Goal: Communication & Community: Answer question/provide support

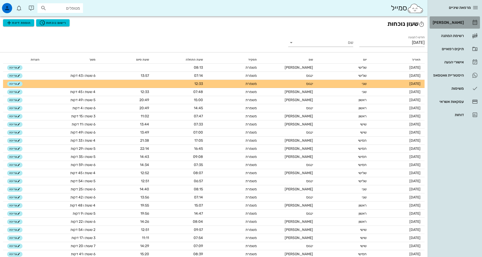
click at [455, 20] on div "[PERSON_NAME]" at bounding box center [448, 22] width 32 height 8
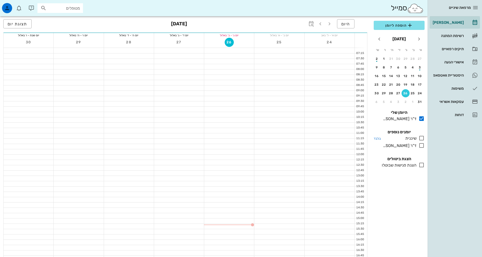
click at [421, 140] on icon at bounding box center [422, 138] width 6 height 6
click at [421, 139] on icon at bounding box center [422, 138] width 6 height 6
click at [422, 140] on icon at bounding box center [422, 138] width 6 height 6
click at [423, 145] on icon at bounding box center [422, 145] width 6 height 6
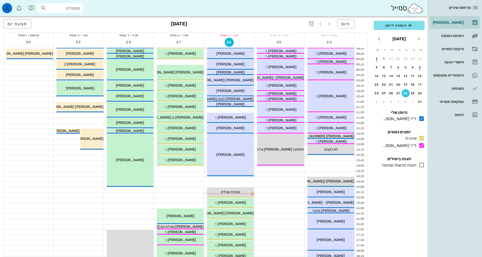
scroll to position [101, 0]
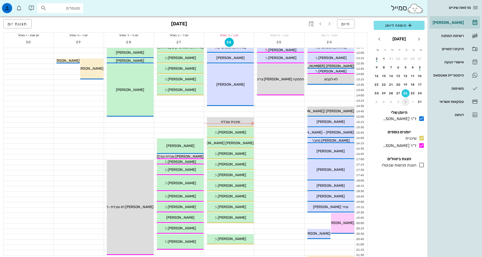
click at [406, 102] on div "2" at bounding box center [406, 102] width 8 height 4
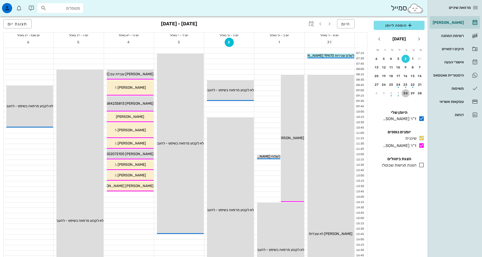
click at [406, 95] on button "30" at bounding box center [406, 93] width 8 height 8
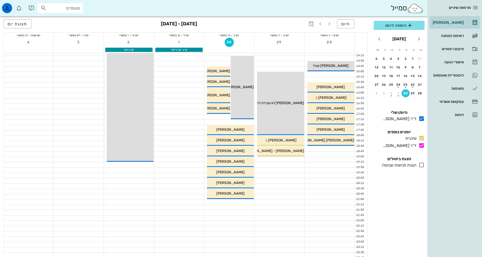
scroll to position [153, 0]
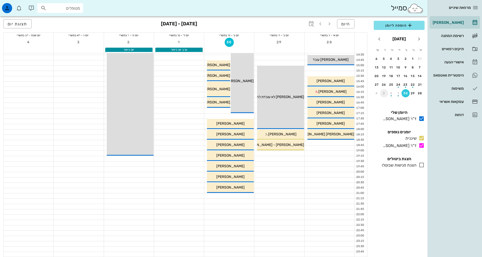
click at [388, 94] on div "3" at bounding box center [384, 93] width 8 height 4
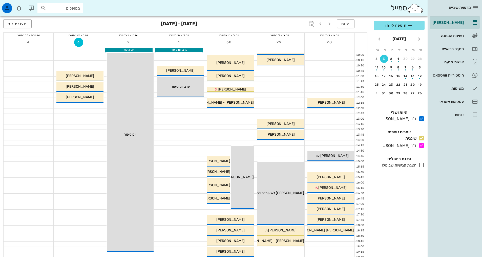
scroll to position [51, 0]
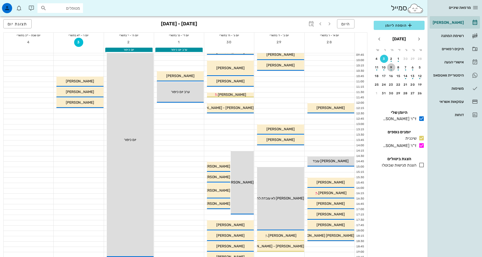
click at [392, 68] on div "button" at bounding box center [391, 68] width 8 height 3
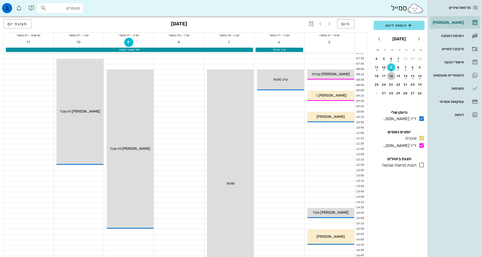
click at [389, 77] on div "16" at bounding box center [391, 76] width 8 height 4
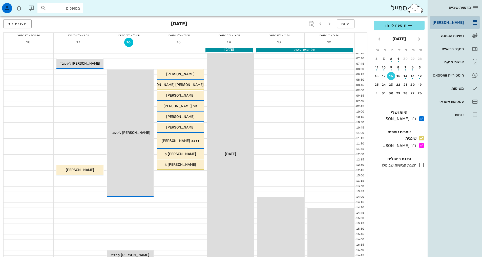
click at [449, 22] on div "[PERSON_NAME]" at bounding box center [448, 23] width 32 height 4
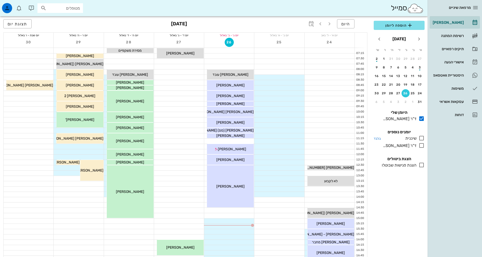
click at [422, 139] on icon at bounding box center [422, 138] width 6 height 6
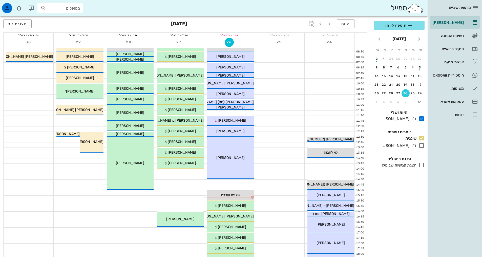
scroll to position [76, 0]
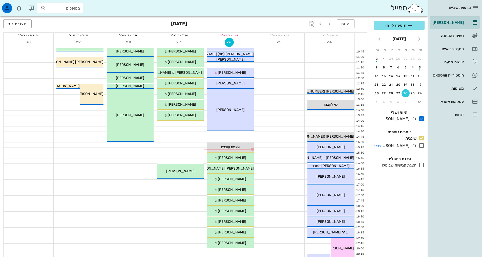
click at [423, 146] on icon at bounding box center [422, 145] width 6 height 6
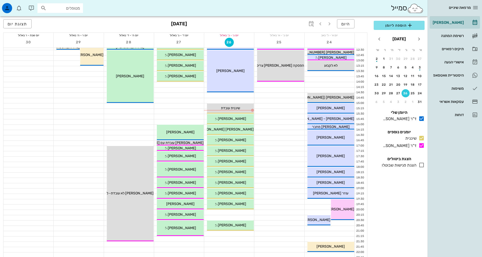
scroll to position [153, 0]
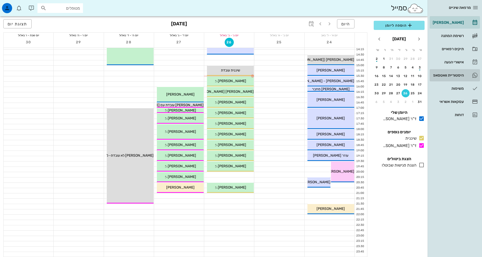
click at [446, 73] on div "היסטוריית וואטסאפ" at bounding box center [448, 75] width 32 height 8
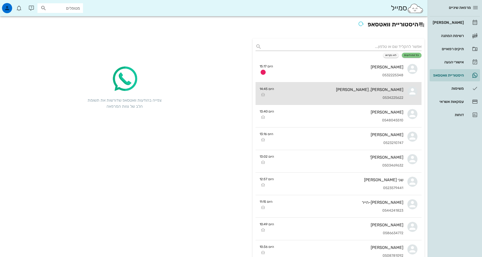
click at [392, 98] on div "0534225622" at bounding box center [340, 98] width 125 height 4
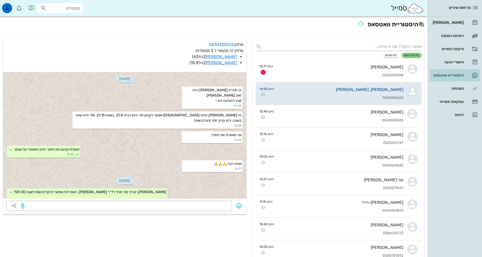
scroll to position [72, 0]
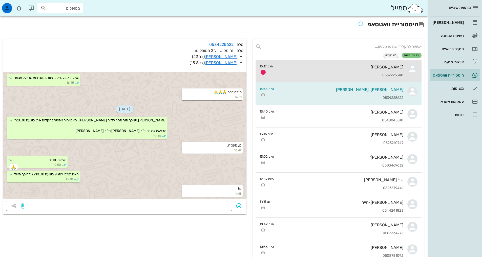
click at [391, 66] on div "[PERSON_NAME]" at bounding box center [340, 67] width 126 height 5
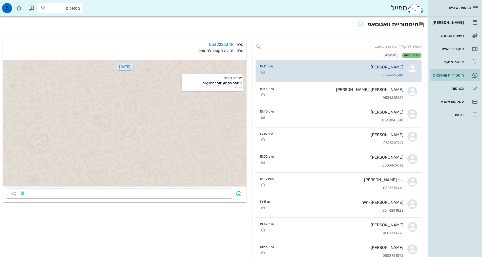
click at [376, 70] on div "[PERSON_NAME] 0532225348" at bounding box center [340, 71] width 126 height 22
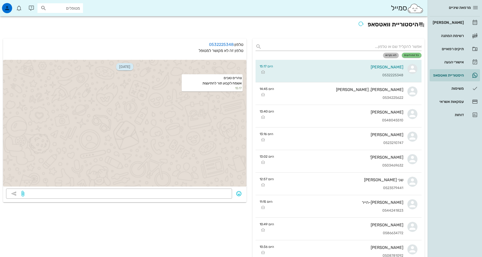
click at [390, 54] on span "לא נקראו" at bounding box center [391, 55] width 11 height 3
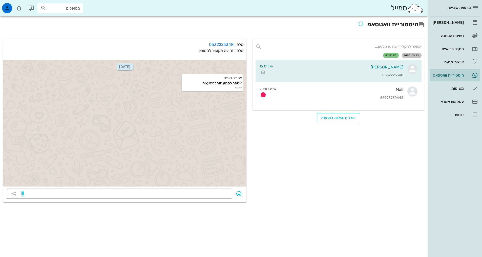
click at [411, 54] on span "כל ההודעות" at bounding box center [411, 55] width 15 height 3
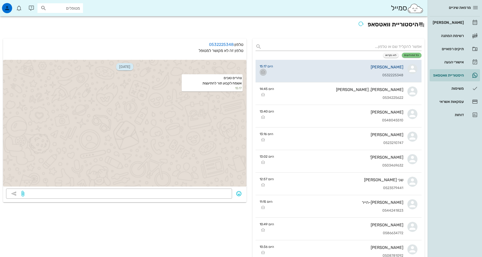
click at [262, 72] on icon "button" at bounding box center [263, 72] width 6 height 6
click at [451, 22] on div "[PERSON_NAME]" at bounding box center [448, 23] width 32 height 4
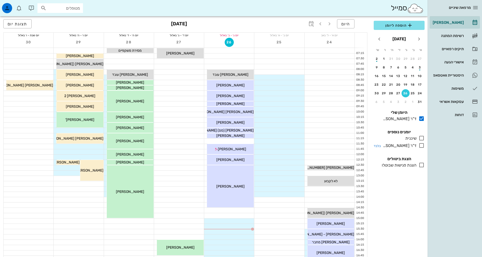
click at [421, 138] on icon at bounding box center [422, 138] width 6 height 6
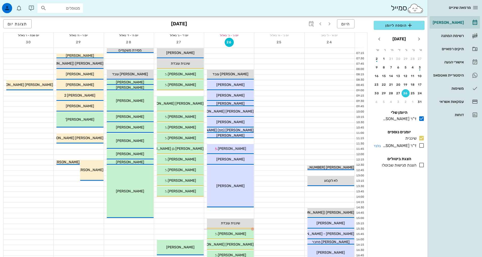
click at [423, 146] on icon at bounding box center [422, 145] width 6 height 6
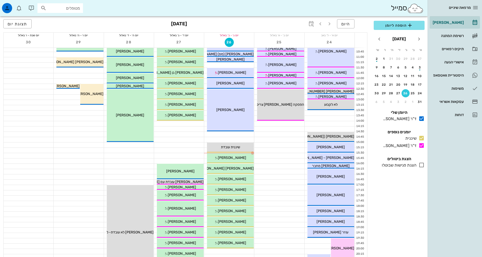
scroll to position [152, 0]
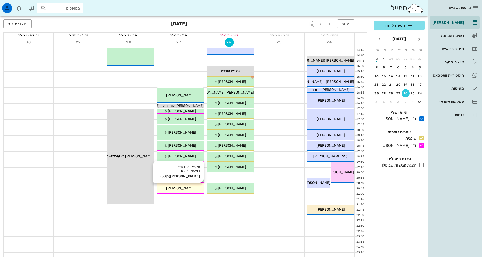
click at [173, 192] on div "20:30 - 21:00 ד"ר [PERSON_NAME] [PERSON_NAME] (בן 38 ) [PERSON_NAME]" at bounding box center [180, 188] width 47 height 10
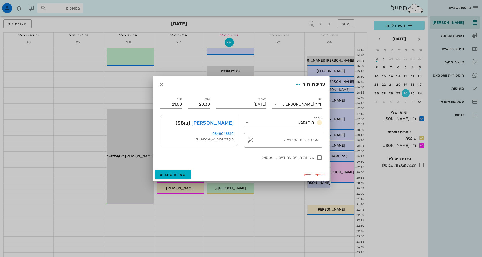
click at [308, 119] on div "תור נקבע" at bounding box center [286, 122] width 71 height 8
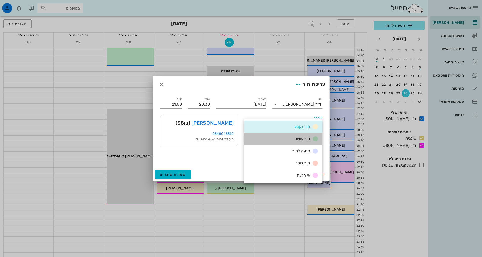
click at [310, 138] on span "תור אושר" at bounding box center [302, 138] width 15 height 5
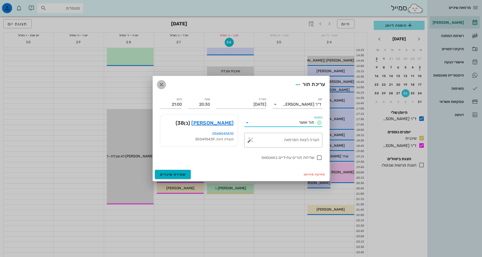
click at [160, 85] on icon "button" at bounding box center [161, 85] width 6 height 6
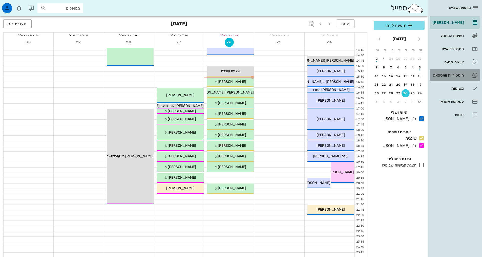
click at [457, 76] on div "היסטוריית וואטסאפ" at bounding box center [448, 75] width 32 height 4
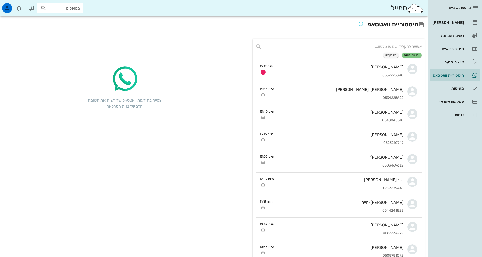
click at [405, 45] on input "text" at bounding box center [343, 47] width 158 height 8
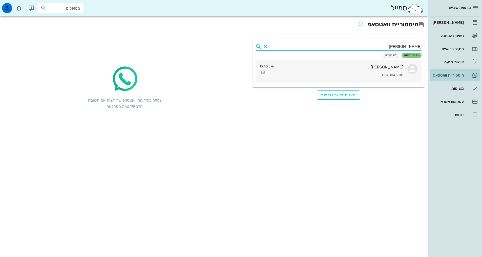
type input "[PERSON_NAME]"
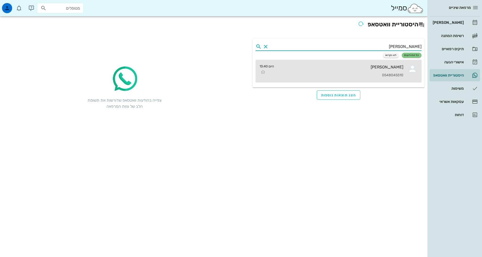
click at [402, 69] on div "[PERSON_NAME]" at bounding box center [340, 67] width 125 height 5
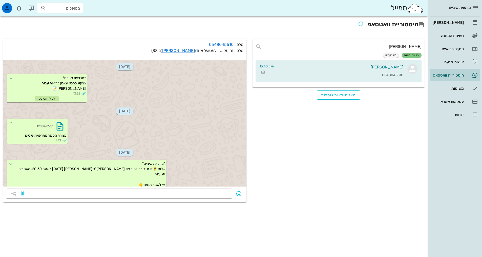
scroll to position [212, 0]
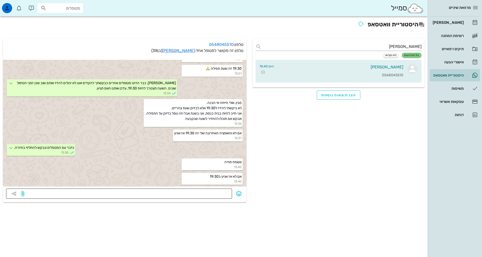
click at [219, 193] on textarea at bounding box center [127, 194] width 204 height 8
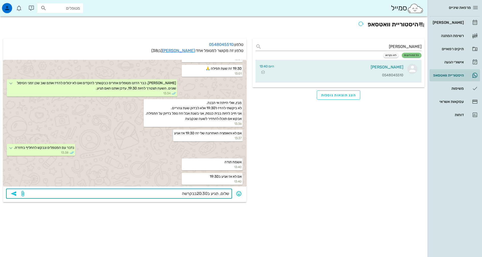
click at [195, 192] on textarea "שלום, תגיע ב20:30בבקרשה" at bounding box center [127, 194] width 204 height 8
click at [196, 193] on textarea "שלום, תגיע ב20:30בבקרשה" at bounding box center [127, 194] width 204 height 8
click at [181, 194] on textarea "שלום, תגיע ב20:30 בבקרשה" at bounding box center [127, 194] width 204 height 8
drag, startPoint x: 177, startPoint y: 192, endPoint x: 186, endPoint y: 194, distance: 9.7
click at [186, 194] on textarea "שלום, תגיע ב20:30 בבקרשה" at bounding box center [127, 194] width 204 height 8
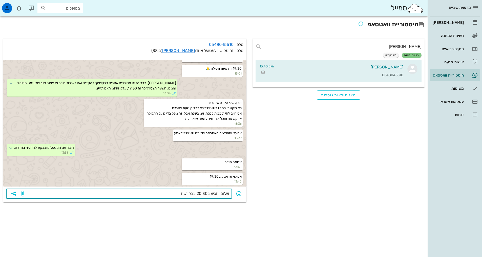
click at [175, 196] on textarea "שלום, תגיע ב20:30 בבקרשה" at bounding box center [127, 194] width 204 height 8
click at [177, 195] on textarea "שלום, תגיע ב20:30 בבקרשה" at bounding box center [127, 194] width 204 height 8
click at [203, 194] on textarea "שלום, תגיע ב20:30 בבקרשה" at bounding box center [127, 194] width 204 height 8
drag, startPoint x: 218, startPoint y: 194, endPoint x: 180, endPoint y: 189, distance: 38.1
click at [180, 189] on div "שלום, תגיע ב20:30 בבקרשה" at bounding box center [127, 193] width 204 height 10
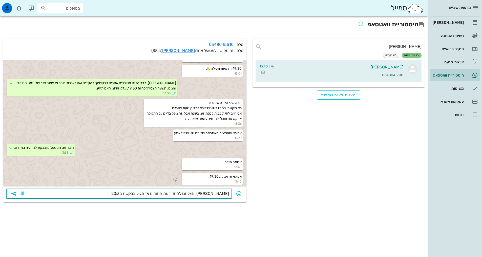
type textarea "שלום, הצלחנו להחזיר את התורים אז תגיע בבקשה ב20:30"
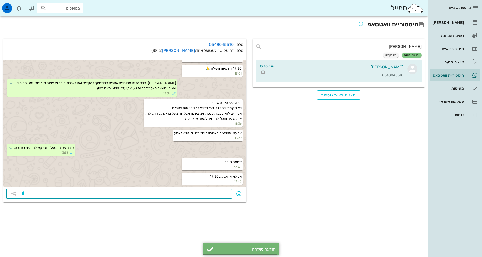
scroll to position [227, 0]
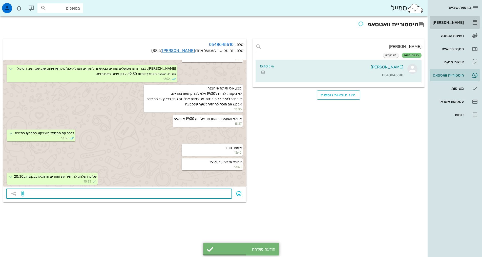
click at [445, 21] on div "[PERSON_NAME]" at bounding box center [448, 23] width 32 height 4
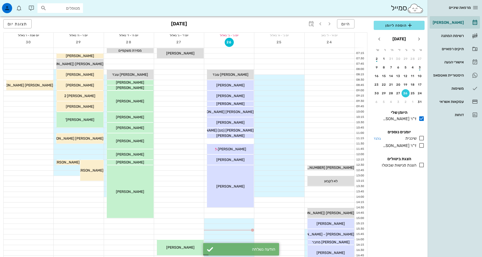
click at [423, 139] on icon at bounding box center [422, 138] width 6 height 6
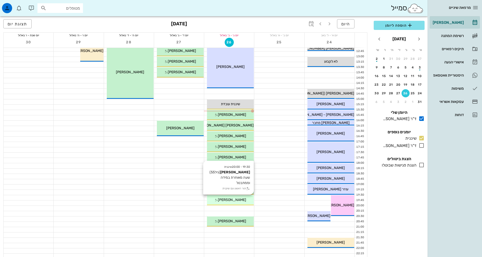
scroll to position [152, 0]
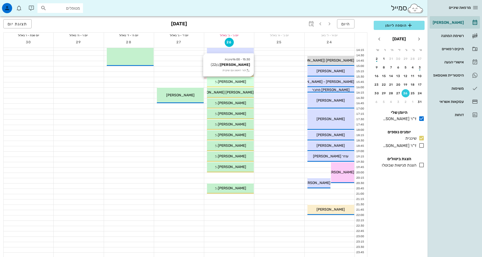
click at [245, 80] on div "[PERSON_NAME]" at bounding box center [230, 81] width 47 height 5
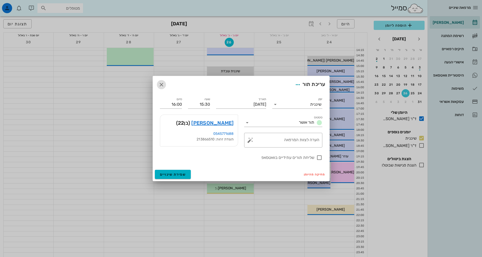
click at [162, 84] on icon "button" at bounding box center [161, 85] width 6 height 6
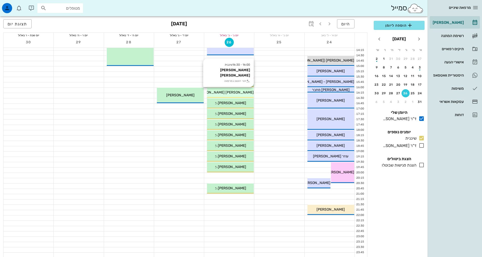
click at [242, 94] on div "[PERSON_NAME] [PERSON_NAME]" at bounding box center [230, 92] width 47 height 5
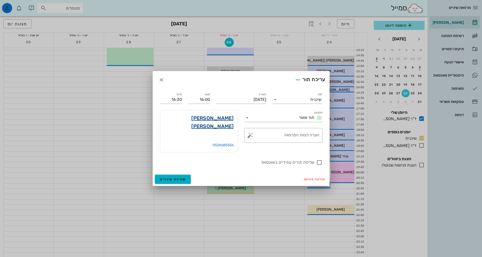
click at [221, 126] on link "[PERSON_NAME] [PERSON_NAME]" at bounding box center [199, 122] width 70 height 16
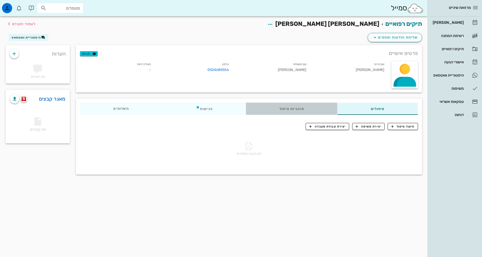
click at [301, 111] on div "תוכניות טיפול" at bounding box center [291, 109] width 91 height 12
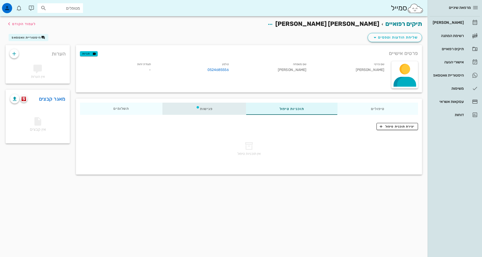
click at [221, 108] on div "פגישות" at bounding box center [205, 109] width 84 height 12
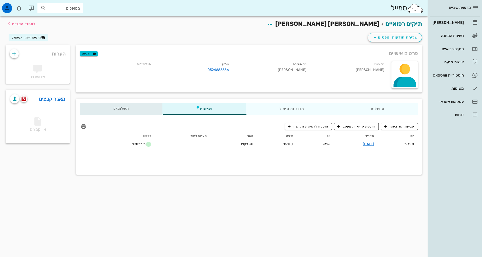
click at [126, 110] on span "תשלומים 0₪" at bounding box center [121, 109] width 16 height 4
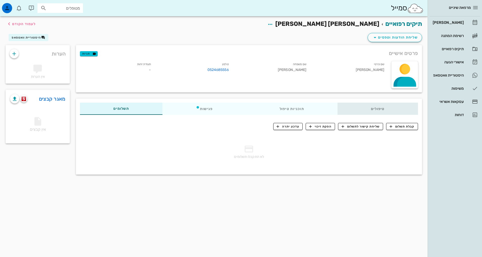
click at [364, 110] on div "טיפולים" at bounding box center [378, 109] width 81 height 12
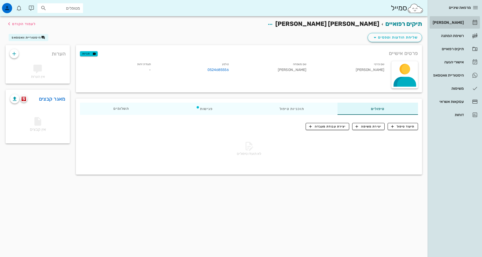
click at [464, 21] on link "[PERSON_NAME]" at bounding box center [455, 22] width 50 height 12
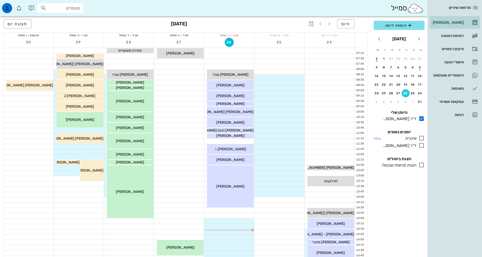
click at [422, 138] on icon at bounding box center [422, 138] width 6 height 6
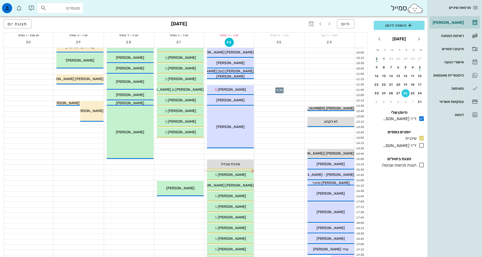
scroll to position [101, 0]
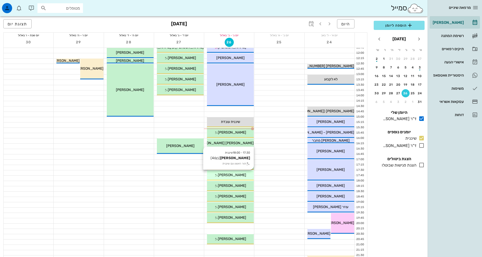
click at [235, 175] on span "[PERSON_NAME]" at bounding box center [232, 175] width 28 height 4
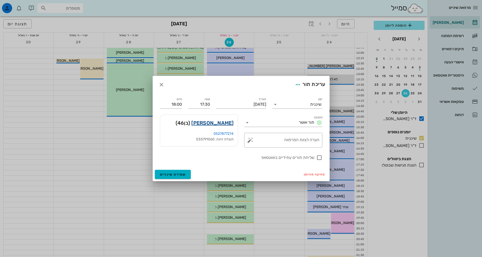
click at [228, 124] on link "[PERSON_NAME]" at bounding box center [212, 123] width 42 height 8
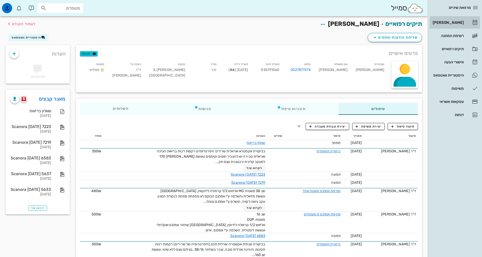
click at [463, 18] on div "[PERSON_NAME]" at bounding box center [448, 22] width 32 height 8
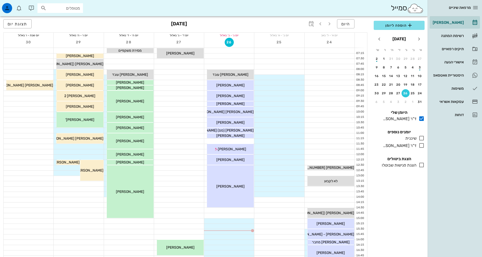
click at [421, 135] on icon at bounding box center [422, 138] width 6 height 6
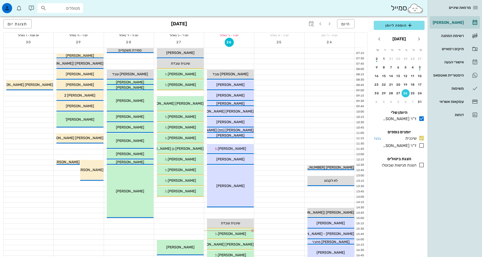
click at [422, 140] on icon at bounding box center [422, 138] width 6 height 6
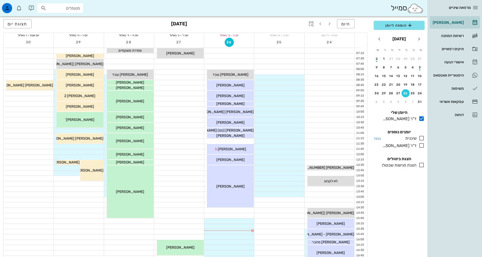
click at [421, 139] on icon at bounding box center [422, 138] width 6 height 6
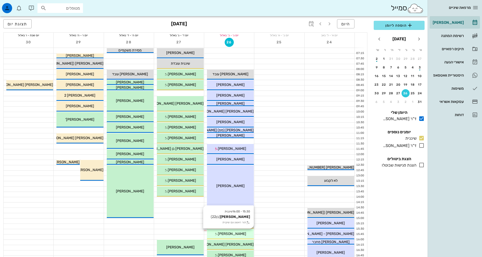
click at [230, 233] on span "[PERSON_NAME]" at bounding box center [232, 233] width 28 height 4
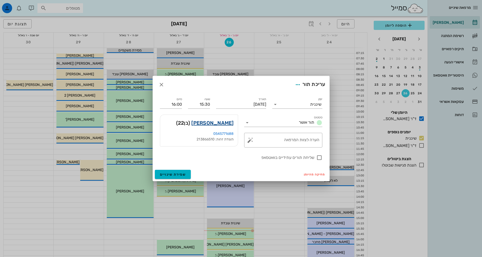
click at [225, 120] on link "[PERSON_NAME]" at bounding box center [212, 123] width 42 height 8
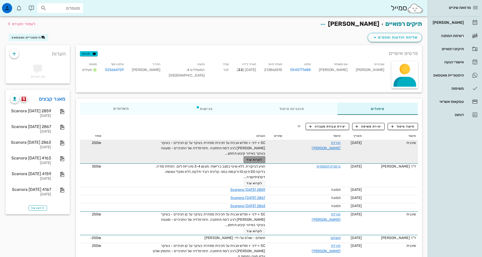
click at [262, 159] on span "לקרוא עוד" at bounding box center [255, 160] width 16 height 4
